Goal: Task Accomplishment & Management: Manage account settings

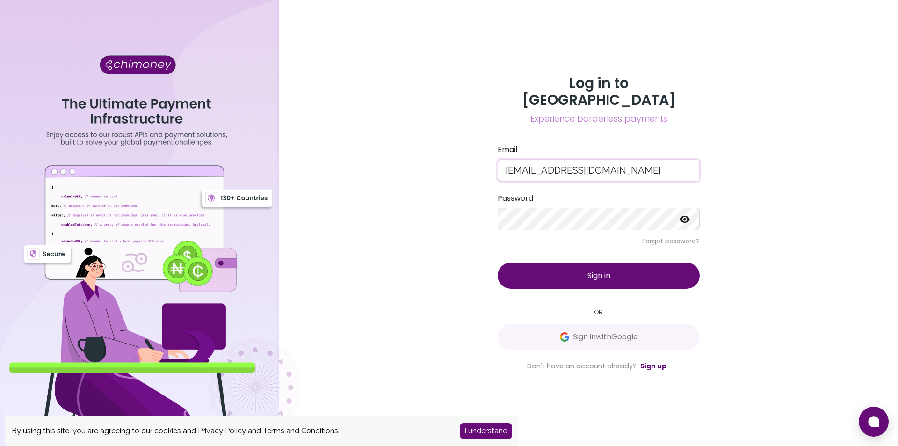
drag, startPoint x: 632, startPoint y: 159, endPoint x: 419, endPoint y: 168, distance: 213.9
click at [419, 168] on div "Log in to Chimoney Experience borderless payments Email khanwasif2018@gmail.com…" at bounding box center [598, 223] width 599 height 446
type input "coinbankcrypto2021@gmail.com"
click at [581, 267] on button "Sign in" at bounding box center [599, 275] width 202 height 26
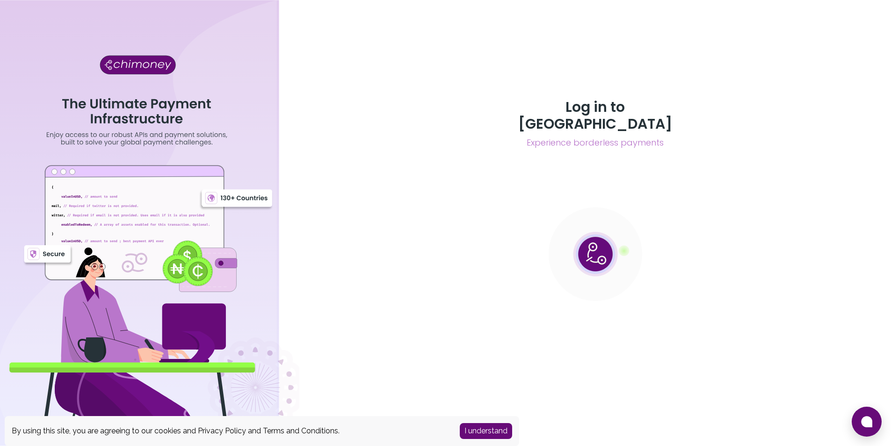
click at [488, 432] on button "I understand" at bounding box center [486, 431] width 52 height 16
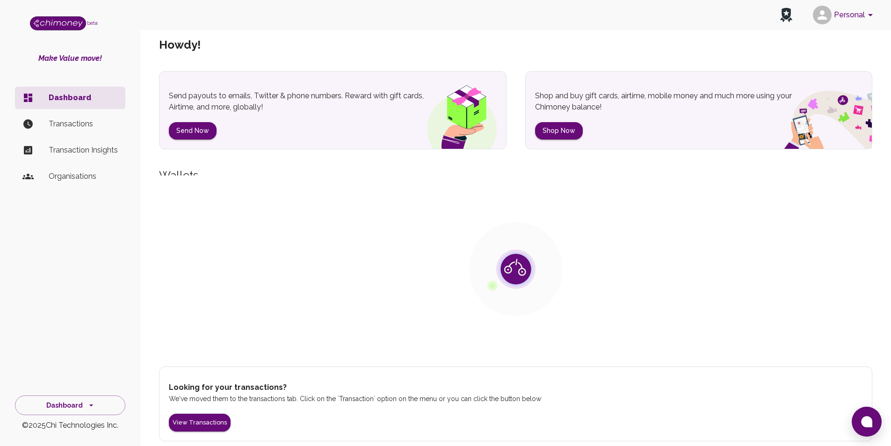
scroll to position [19, 0]
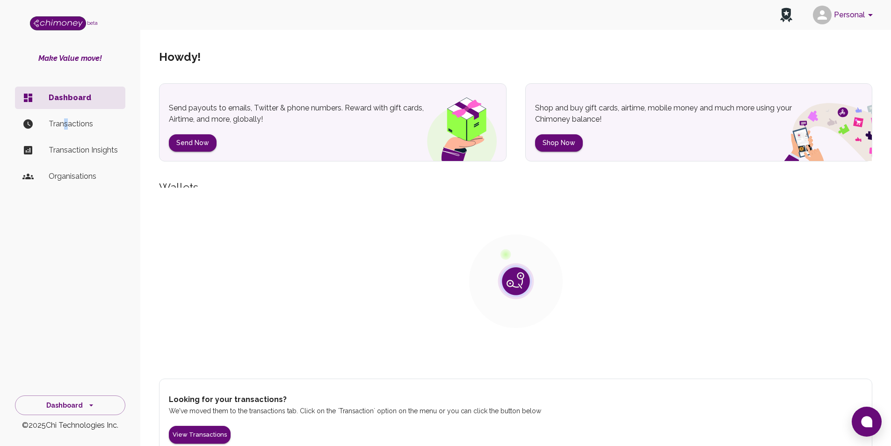
click at [65, 123] on p "Transactions" at bounding box center [83, 123] width 69 height 11
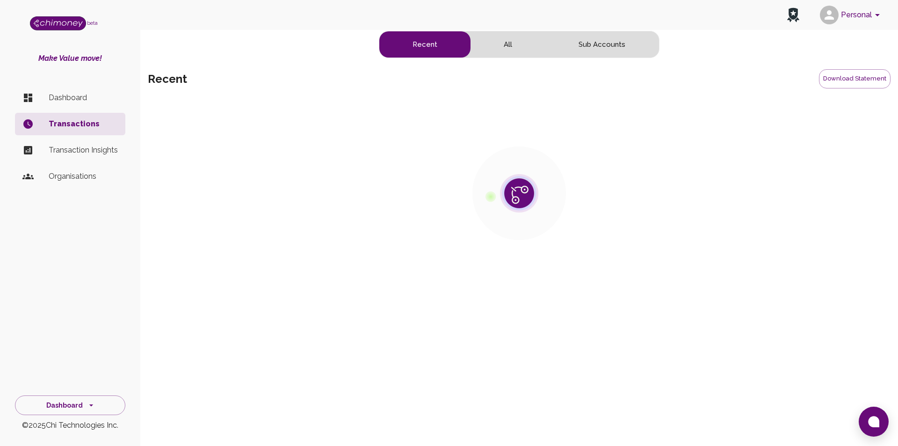
click at [72, 99] on p "Dashboard" at bounding box center [83, 97] width 69 height 11
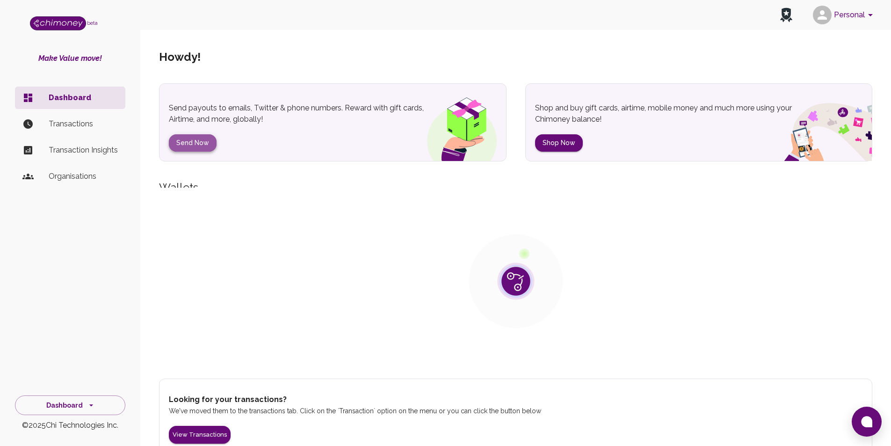
click at [200, 144] on div "Howdy ! Send payouts to emails, Twitter & phone numbers. Reward with gift cards…" at bounding box center [516, 242] width 736 height 422
click at [200, 144] on button "Send Now" at bounding box center [193, 142] width 48 height 17
